Goal: Check status: Check status

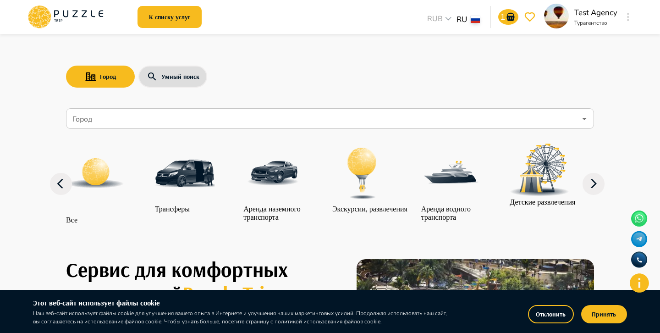
click at [533, 310] on button "Отклонить" at bounding box center [551, 314] width 46 height 18
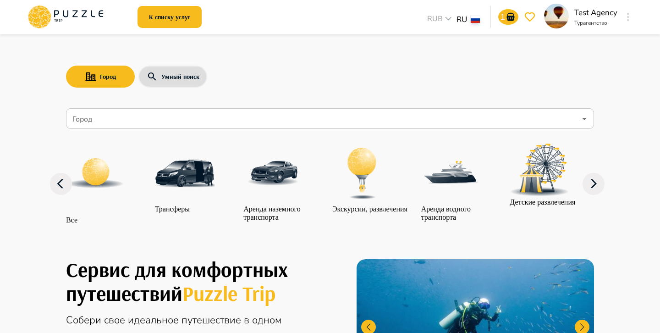
click at [627, 17] on icon "button" at bounding box center [628, 17] width 2 height 8
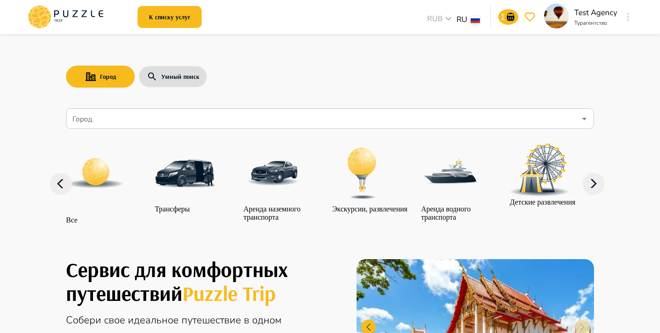
click at [85, 16] on icon at bounding box center [66, 17] width 78 height 24
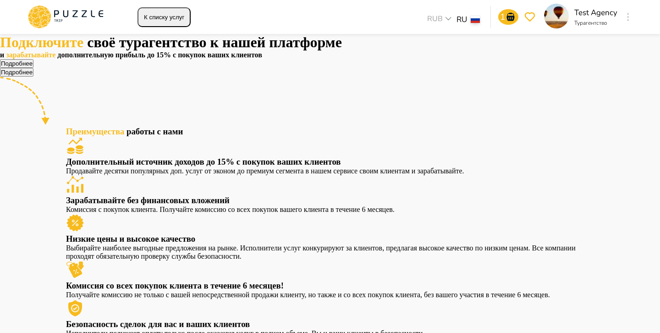
click at [70, 9] on icon at bounding box center [66, 17] width 78 height 24
click at [182, 20] on button "К списку услуг" at bounding box center [164, 17] width 53 height 20
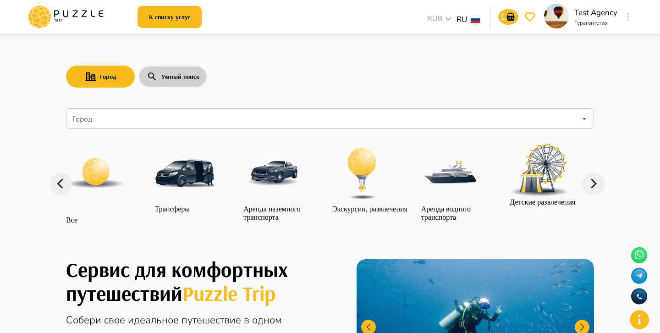
click at [178, 78] on button "Умный поиск" at bounding box center [172, 77] width 69 height 22
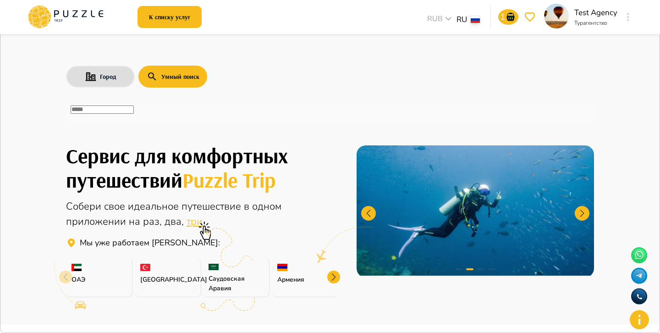
click at [189, 123] on div "​" at bounding box center [330, 115] width 528 height 21
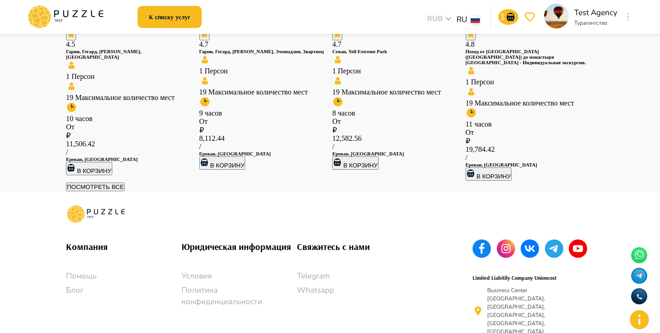
scroll to position [1204, 0]
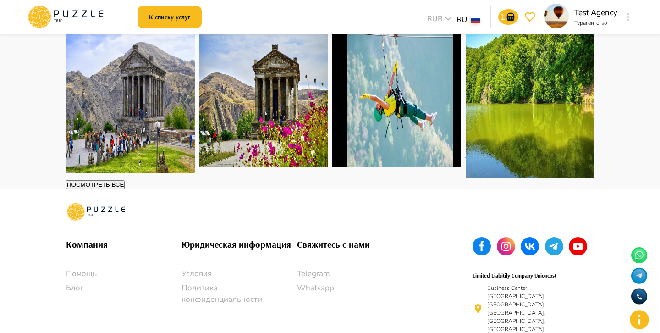
click at [143, 173] on img at bounding box center [130, 94] width 129 height 158
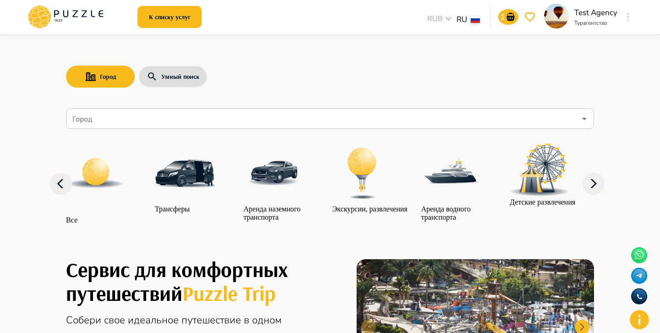
click at [626, 15] on button "button" at bounding box center [628, 17] width 7 height 13
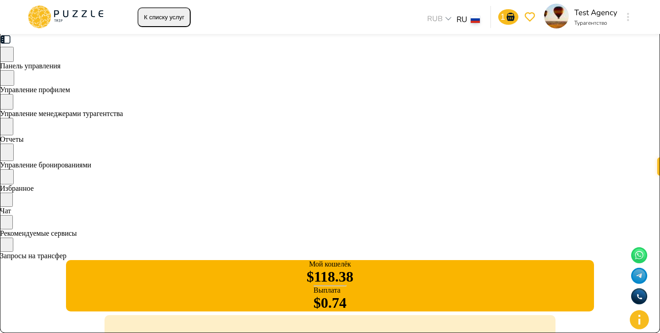
click at [150, 169] on div "Управление бронированиями" at bounding box center [330, 157] width 660 height 26
click at [91, 169] on span "Управление бронированиями" at bounding box center [45, 165] width 91 height 8
